Goal: Use online tool/utility: Utilize a website feature to perform a specific function

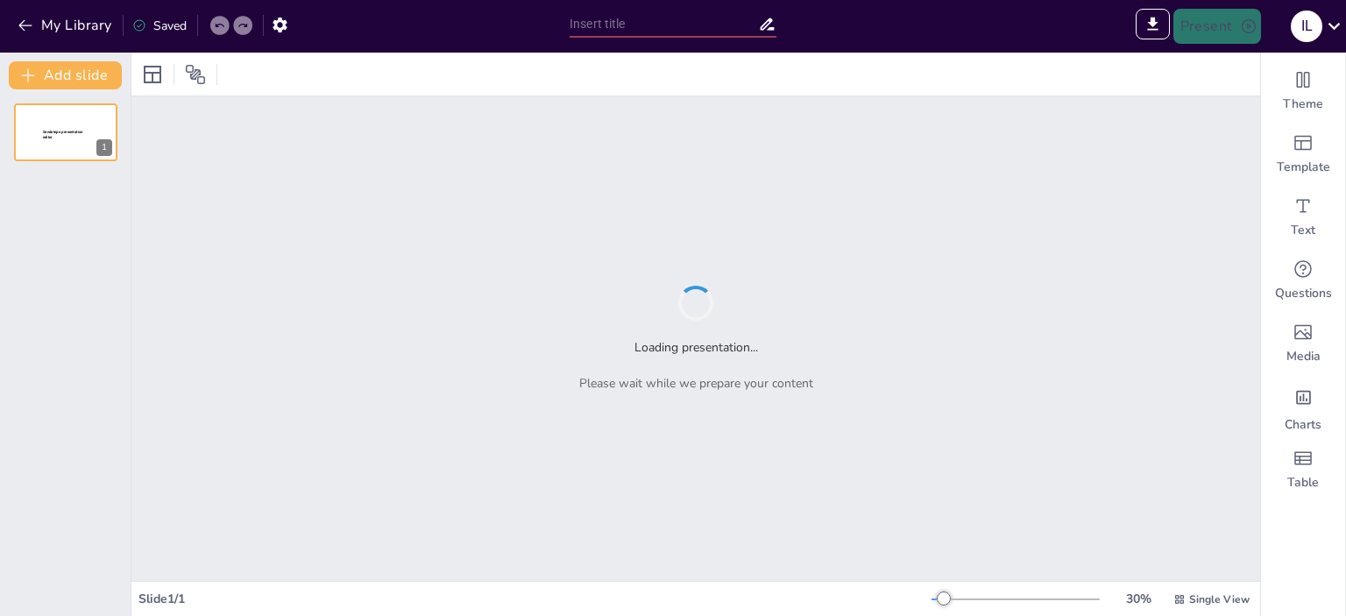
type input "New Sendsteps"
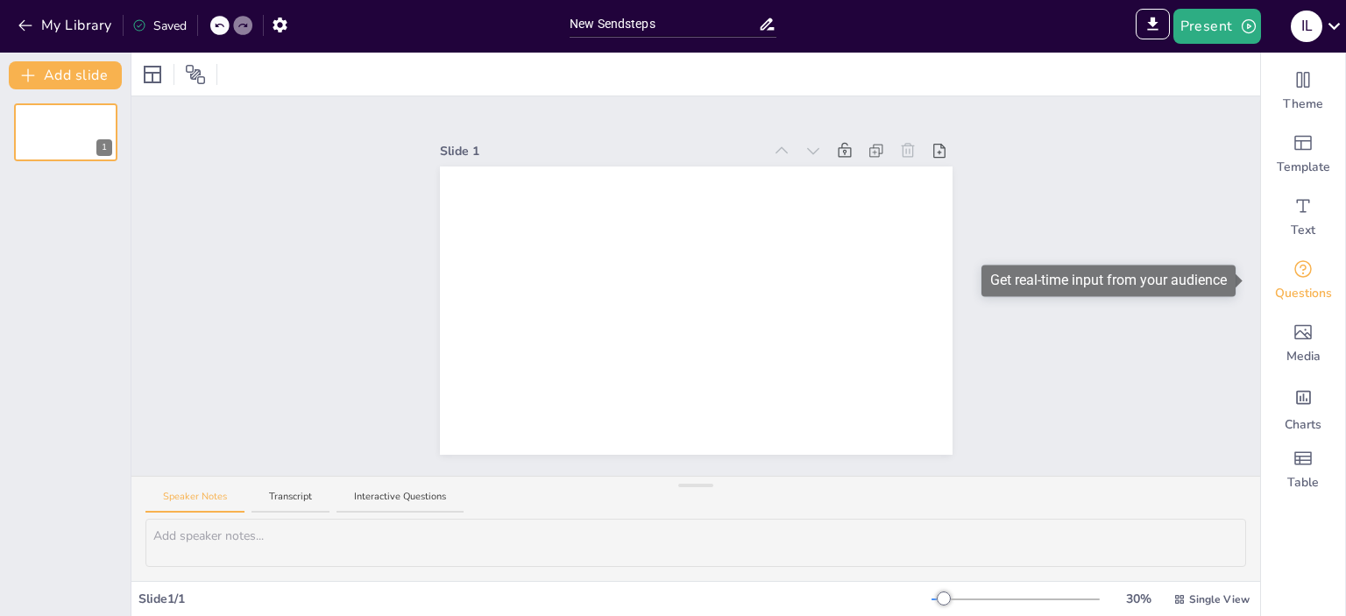
click at [1292, 273] on icon "Get real-time input from your audience" at bounding box center [1302, 268] width 21 height 21
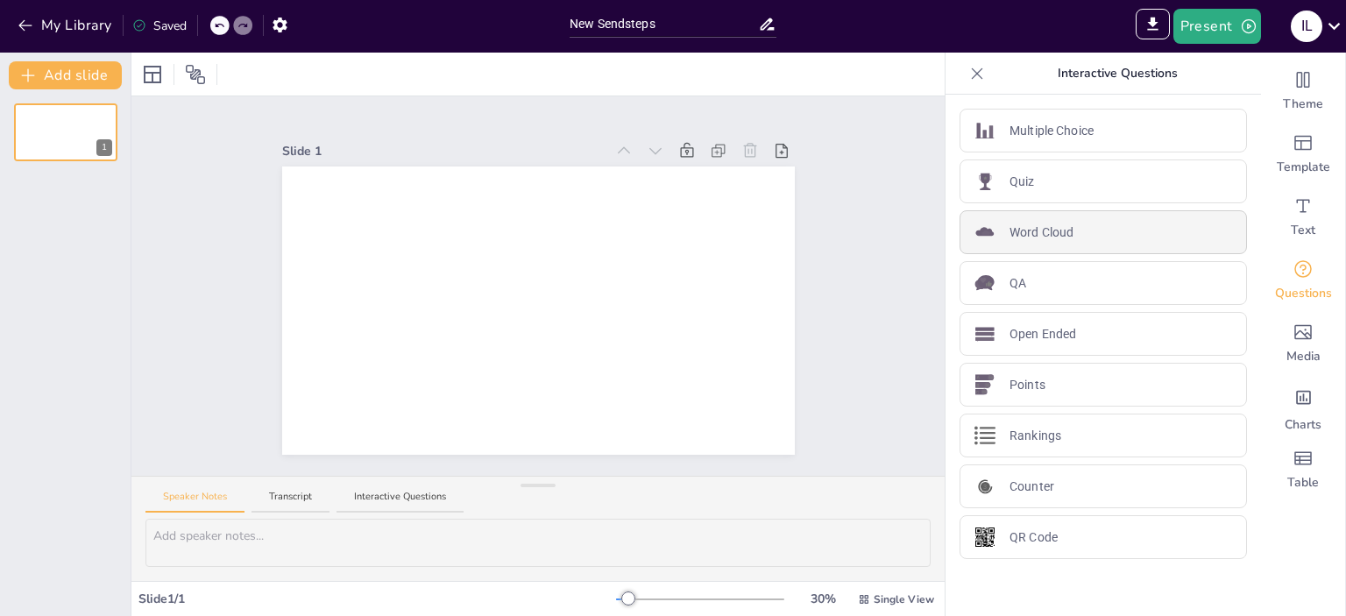
click at [1014, 227] on p "Word Cloud" at bounding box center [1041, 232] width 64 height 18
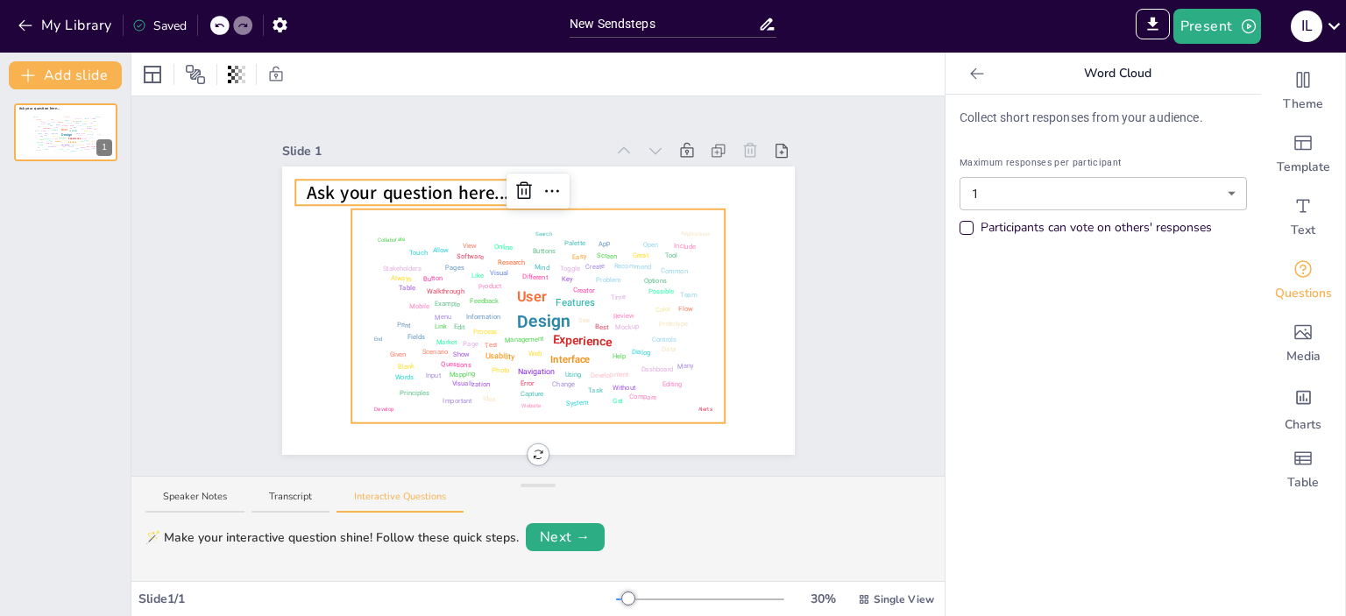
click at [404, 190] on div "Ask your question here... Design User Experience Interface Features Navigation …" at bounding box center [538, 310] width 512 height 288
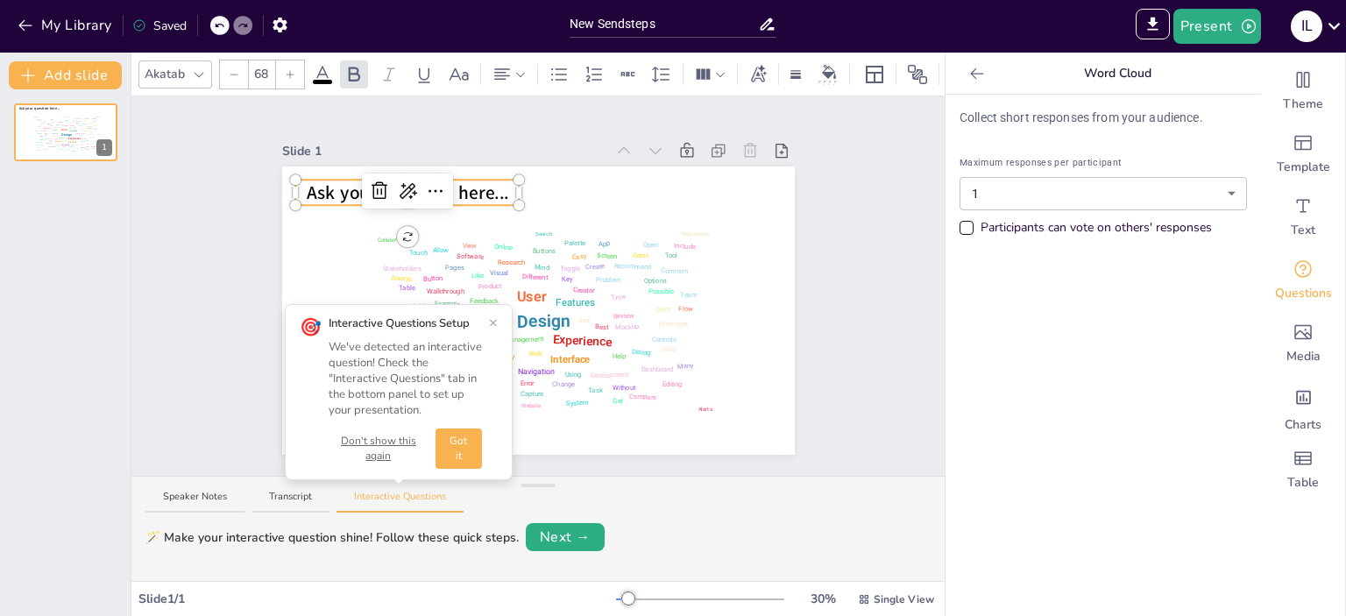
click at [468, 189] on span "Ask your question here..." at bounding box center [407, 192] width 202 height 25
drag, startPoint x: 482, startPoint y: 184, endPoint x: 220, endPoint y: 181, distance: 261.9
click at [233, 181] on div "Slide 1 Design User Experience Interface Features Navigation Usability Test Pro…" at bounding box center [538, 285] width 611 height 337
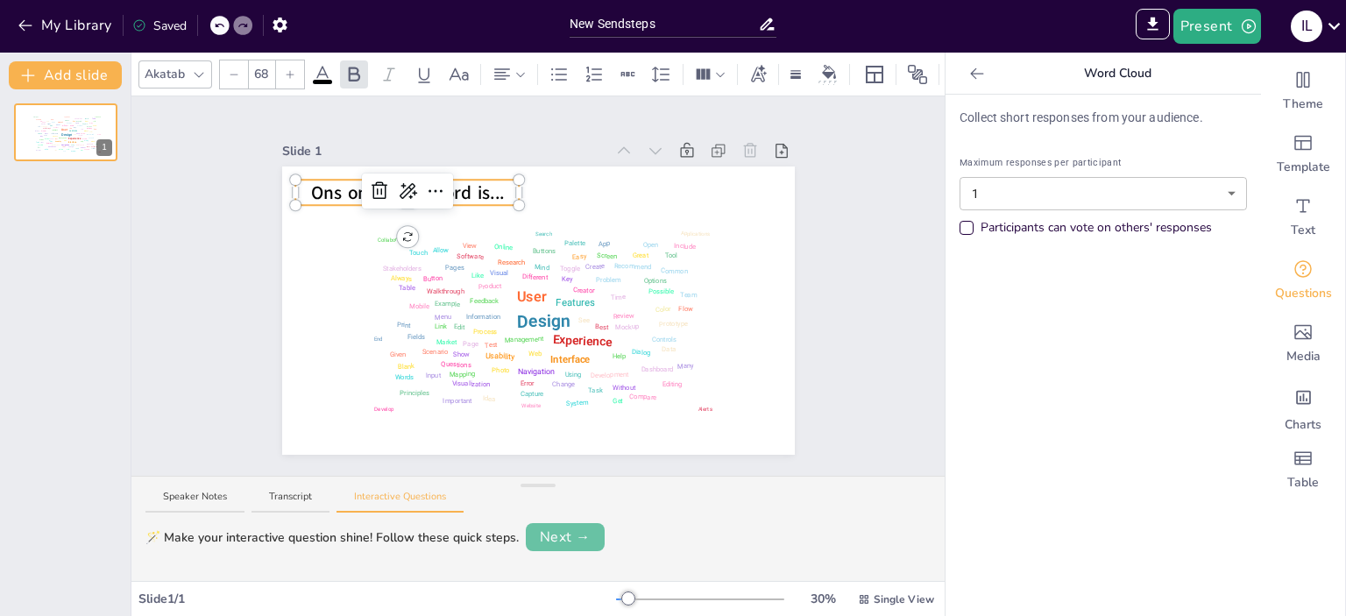
click at [557, 532] on button "Next →" at bounding box center [565, 537] width 79 height 28
click at [623, 527] on button "Next →" at bounding box center [630, 537] width 72 height 25
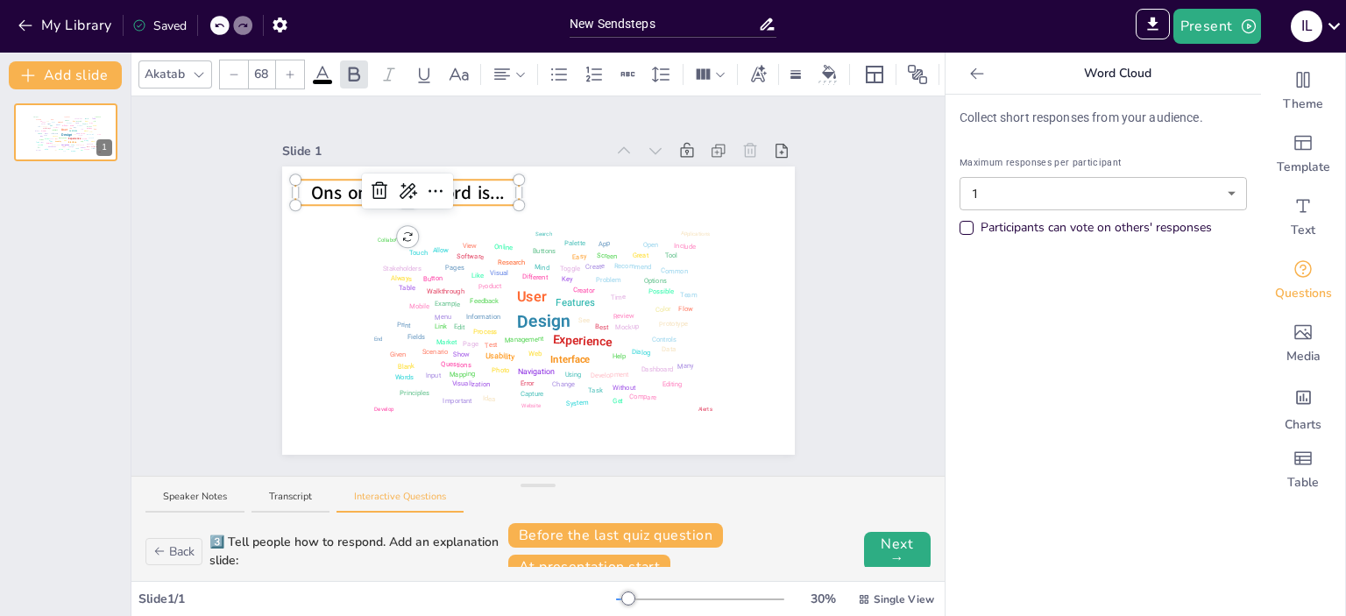
scroll to position [11, 0]
